Goal: Task Accomplishment & Management: Use online tool/utility

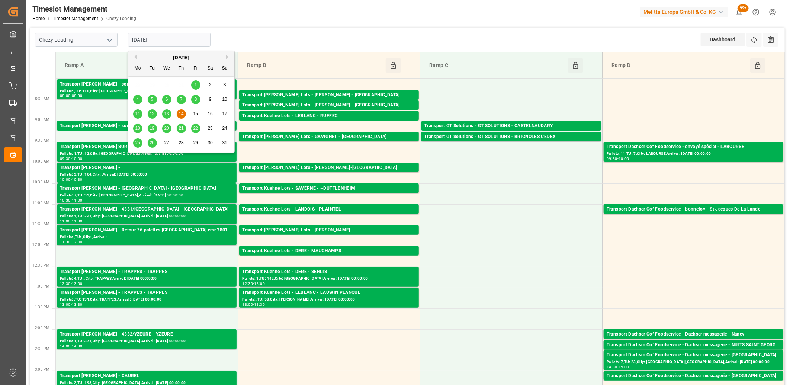
click at [203, 40] on input "[DATE]" at bounding box center [169, 40] width 83 height 14
click at [168, 115] on span "13" at bounding box center [166, 113] width 5 height 5
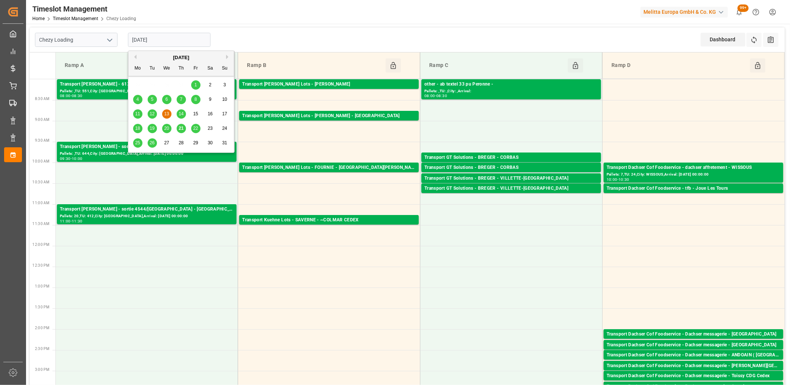
click at [181, 37] on input "[DATE]" at bounding box center [169, 40] width 83 height 14
click at [181, 115] on span "14" at bounding box center [181, 113] width 5 height 5
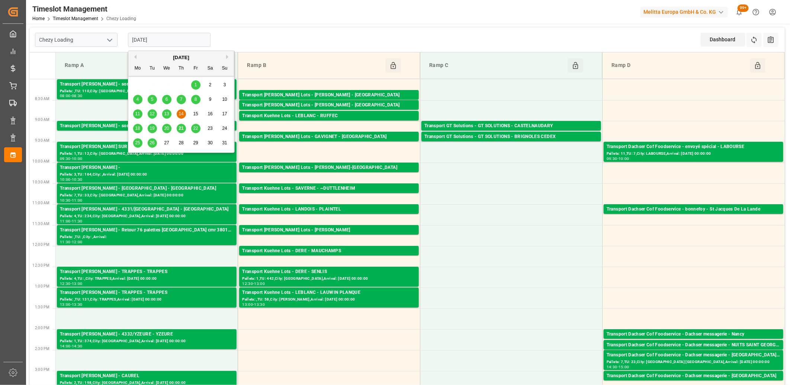
click at [196, 41] on input "[DATE]" at bounding box center [169, 40] width 83 height 14
click at [180, 129] on span "21" at bounding box center [181, 128] width 5 height 5
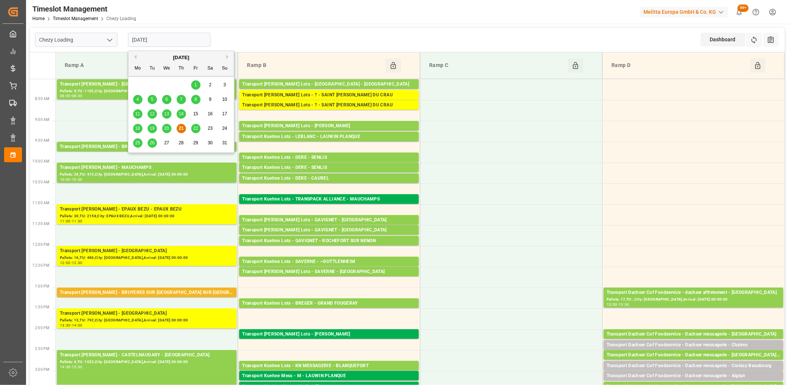
click at [191, 34] on input "[DATE]" at bounding box center [169, 40] width 83 height 14
click at [197, 129] on span "22" at bounding box center [195, 128] width 5 height 5
type input "[DATE]"
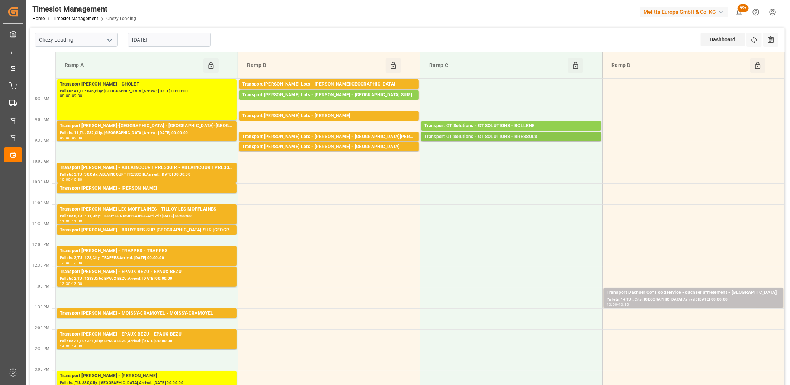
click at [469, 134] on div "Transport GT Solutions - GT SOLUTIONS - BRESSOLS" at bounding box center [511, 136] width 174 height 7
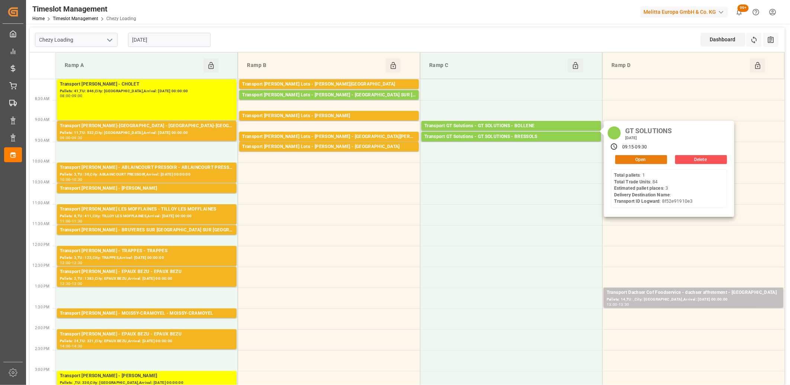
click at [643, 158] on button "Open" at bounding box center [641, 159] width 52 height 9
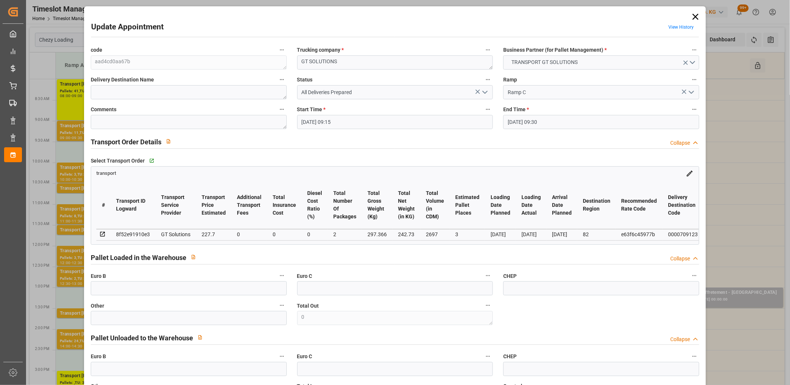
click at [696, 16] on icon at bounding box center [695, 17] width 10 height 10
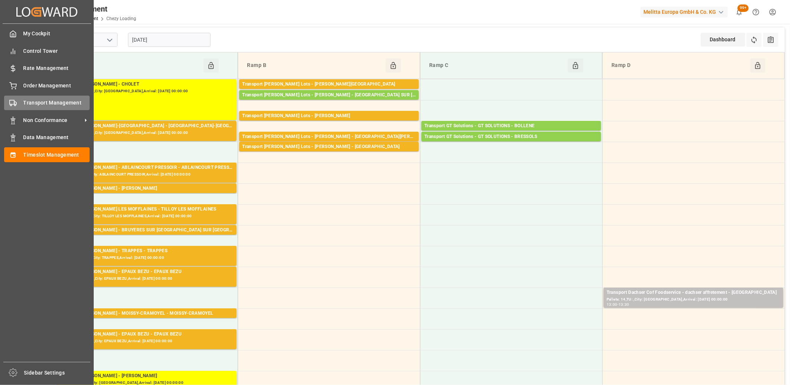
click at [24, 101] on span "Transport Management" at bounding box center [56, 103] width 67 height 8
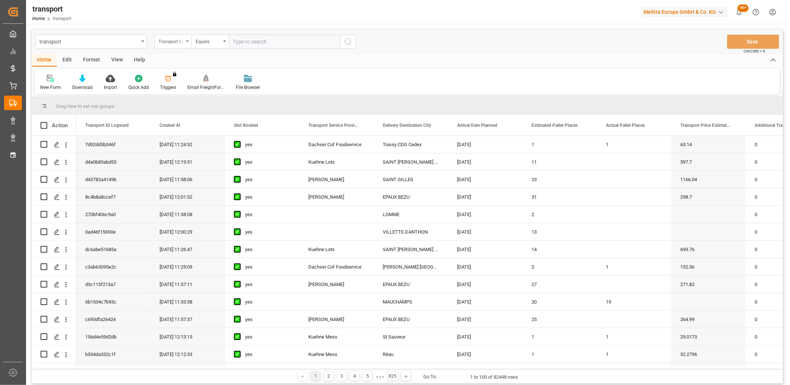
click at [181, 41] on div "Transport ID Logward" at bounding box center [170, 40] width 25 height 9
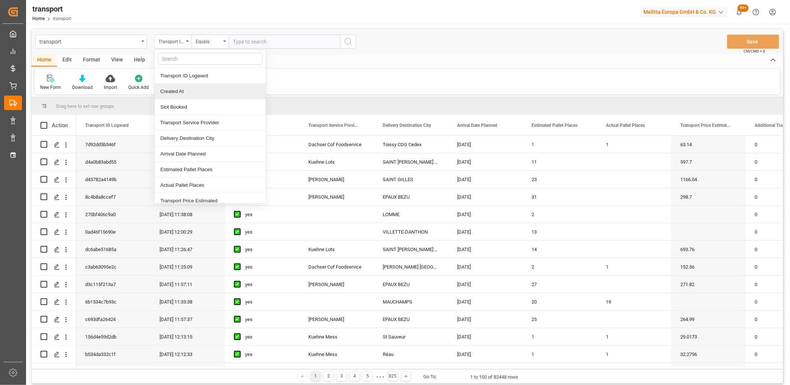
click at [184, 93] on div "Created At" at bounding box center [210, 92] width 111 height 16
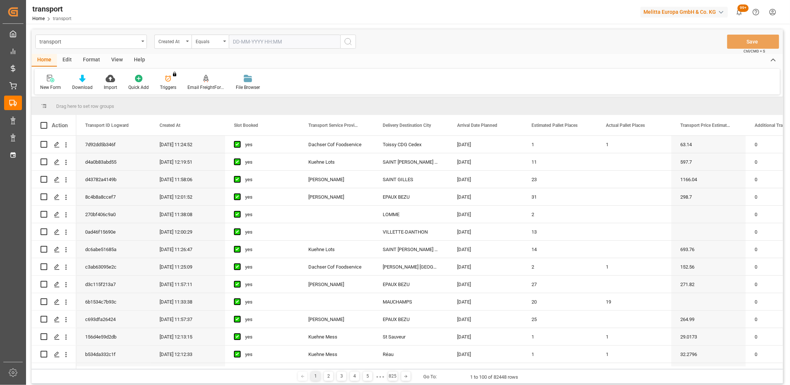
click at [254, 46] on input "text" at bounding box center [285, 42] width 112 height 14
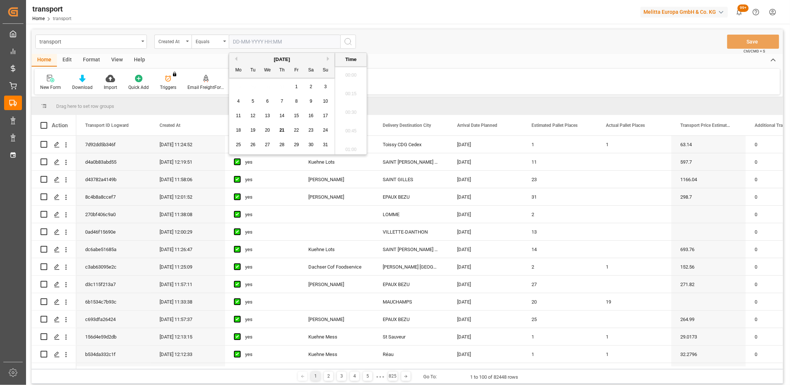
scroll to position [820, 0]
click at [266, 131] on span "20" at bounding box center [267, 130] width 5 height 5
type input "[DATE] 00:00"
click at [350, 42] on icon "search button" at bounding box center [348, 41] width 9 height 9
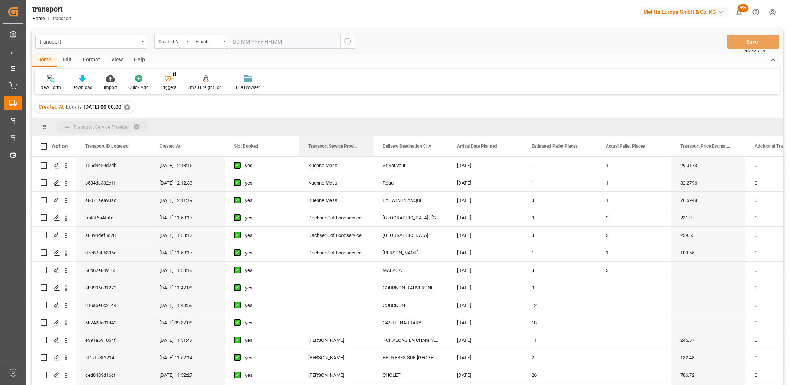
drag, startPoint x: 337, startPoint y: 145, endPoint x: 337, endPoint y: 128, distance: 17.1
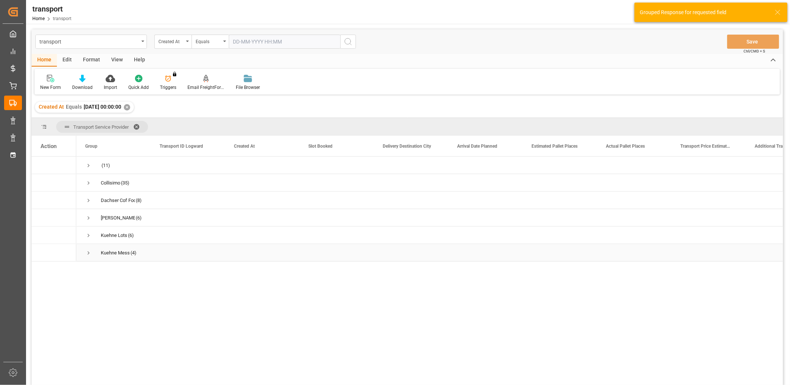
click at [89, 251] on span "Press SPACE to select this row." at bounding box center [88, 253] width 7 height 7
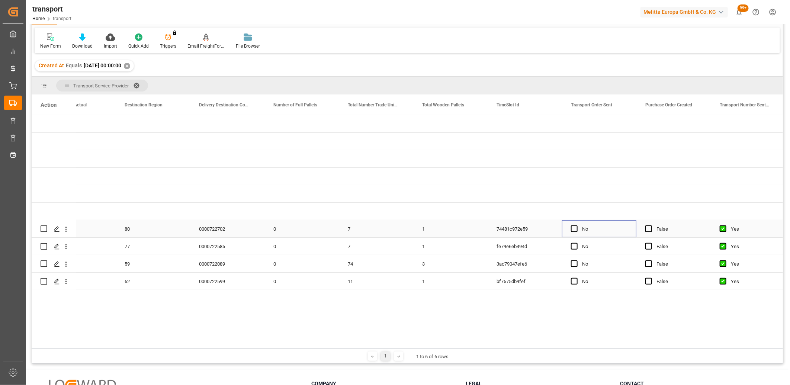
click at [578, 228] on div "Press SPACE to select this row." at bounding box center [576, 229] width 11 height 17
click at [575, 228] on span "Press SPACE to select this row." at bounding box center [574, 228] width 7 height 7
click at [576, 225] on input "Press SPACE to select this row." at bounding box center [576, 225] width 0 height 0
click at [575, 247] on span "Press SPACE to select this row." at bounding box center [574, 246] width 7 height 7
click at [576, 243] on input "Press SPACE to select this row." at bounding box center [576, 243] width 0 height 0
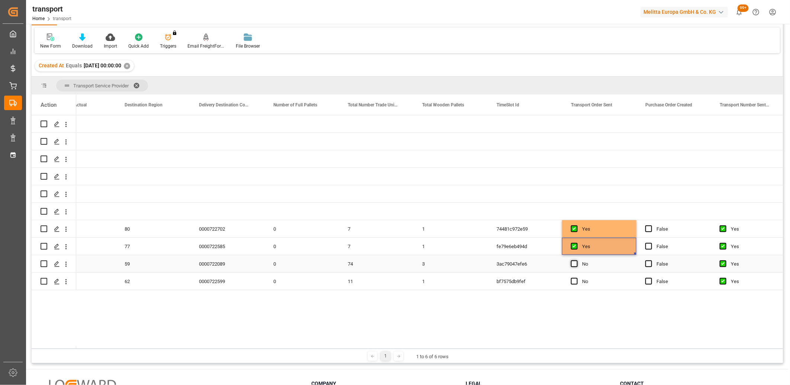
click at [574, 263] on span "Press SPACE to select this row." at bounding box center [574, 263] width 7 height 7
click at [576, 260] on input "Press SPACE to select this row." at bounding box center [576, 260] width 0 height 0
click at [571, 283] on span "Press SPACE to select this row." at bounding box center [574, 281] width 7 height 7
click at [576, 278] on input "Press SPACE to select this row." at bounding box center [576, 278] width 0 height 0
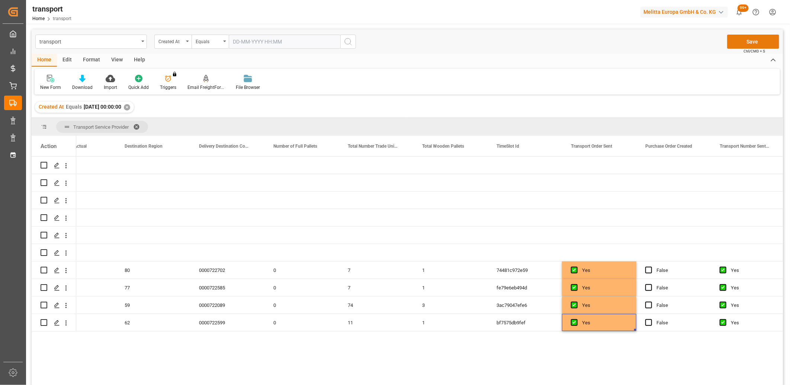
click at [750, 45] on button "Save" at bounding box center [753, 42] width 52 height 14
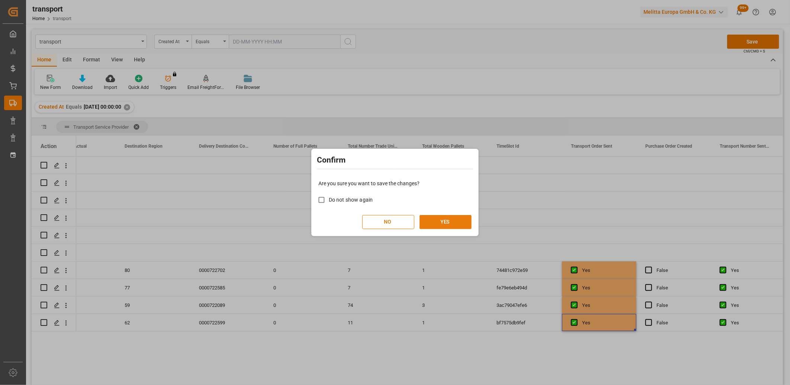
click at [454, 224] on button "YES" at bounding box center [445, 222] width 52 height 14
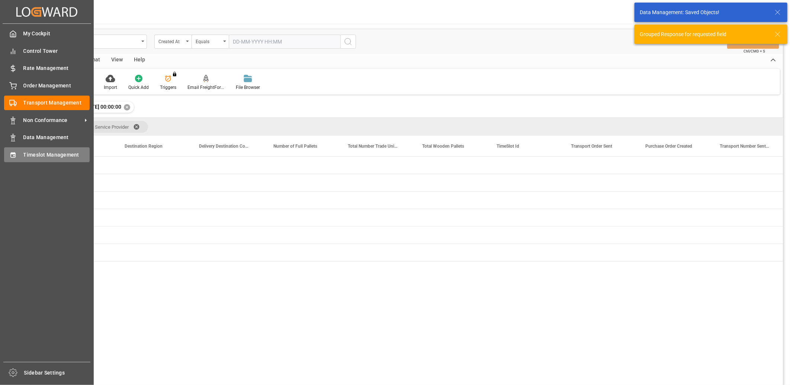
click at [20, 157] on div "Timeslot Management Timeslot Management" at bounding box center [47, 154] width 86 height 15
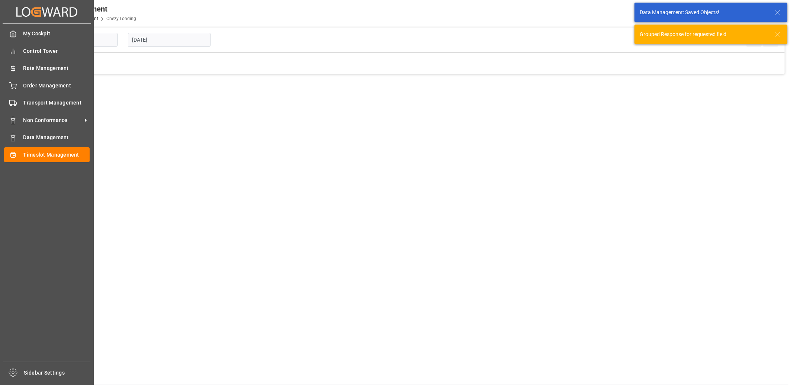
type input "Chezy Loading"
